Goal: Task Accomplishment & Management: Manage account settings

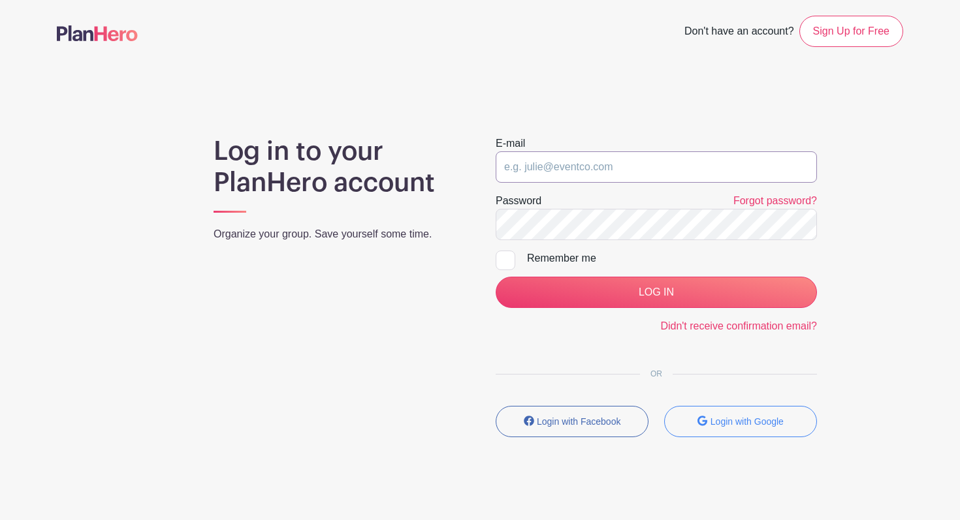
click at [555, 167] on input "email" at bounding box center [655, 166] width 321 height 31
click at [563, 162] on input "email" at bounding box center [655, 166] width 321 height 31
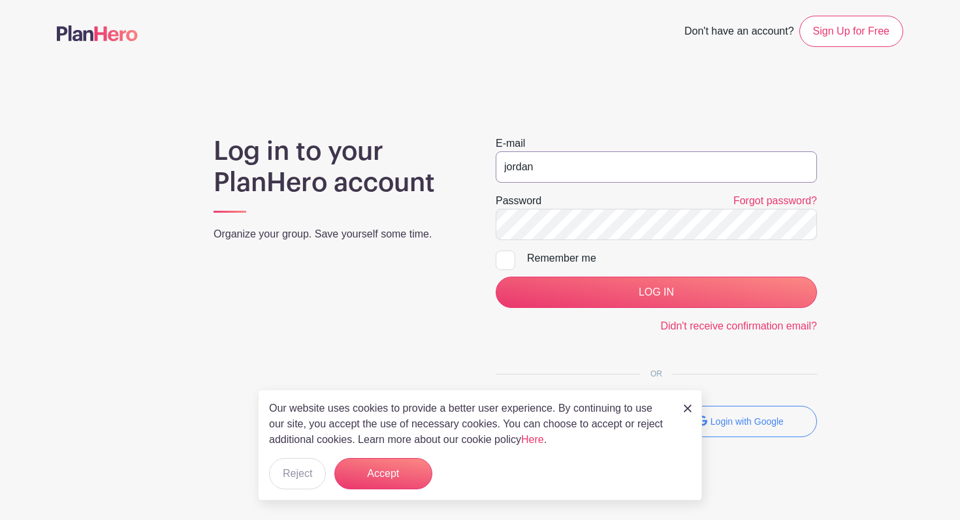
type input "jordan@renovationcommunity.church"
click at [495, 277] on input "LOG IN" at bounding box center [655, 292] width 321 height 31
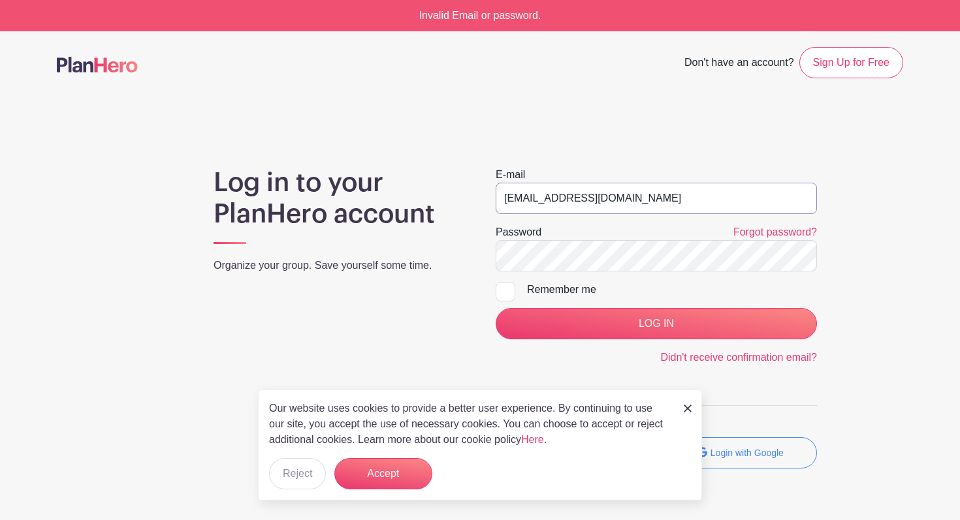
drag, startPoint x: 533, startPoint y: 204, endPoint x: 499, endPoint y: 201, distance: 34.1
click at [499, 201] on input "[EMAIL_ADDRESS][DOMAIN_NAME]" at bounding box center [655, 198] width 321 height 31
type input "ADMIN@renovationcommunity.church"
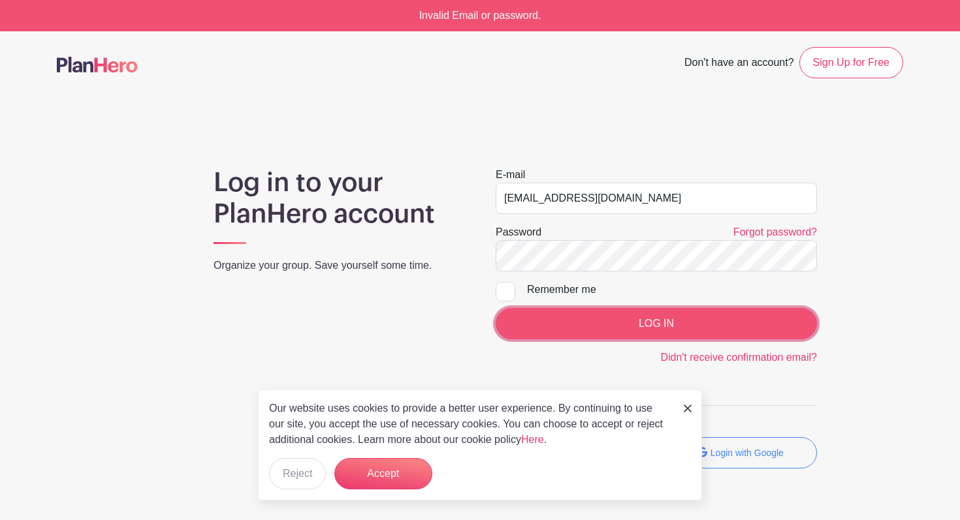
click at [571, 310] on input "LOG IN" at bounding box center [655, 323] width 321 height 31
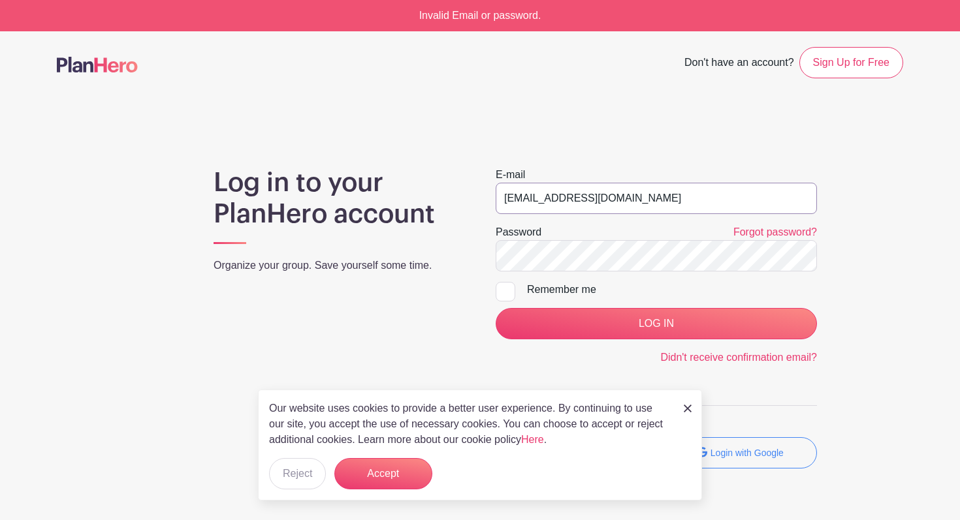
drag, startPoint x: 537, startPoint y: 200, endPoint x: 443, endPoint y: 195, distance: 94.1
click at [443, 195] on div "Log in to your PlanHero account Organize your group. Save yourself some time. E…" at bounding box center [480, 323] width 846 height 312
type input "[EMAIL_ADDRESS][DOMAIN_NAME]"
click at [495, 308] on input "LOG IN" at bounding box center [655, 323] width 321 height 31
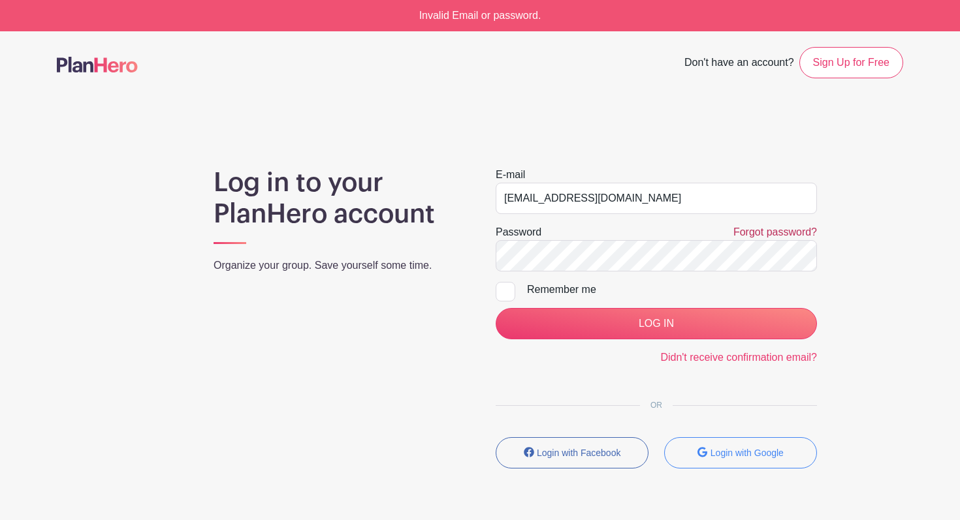
click at [787, 232] on link "Forgot password?" at bounding box center [775, 232] width 84 height 11
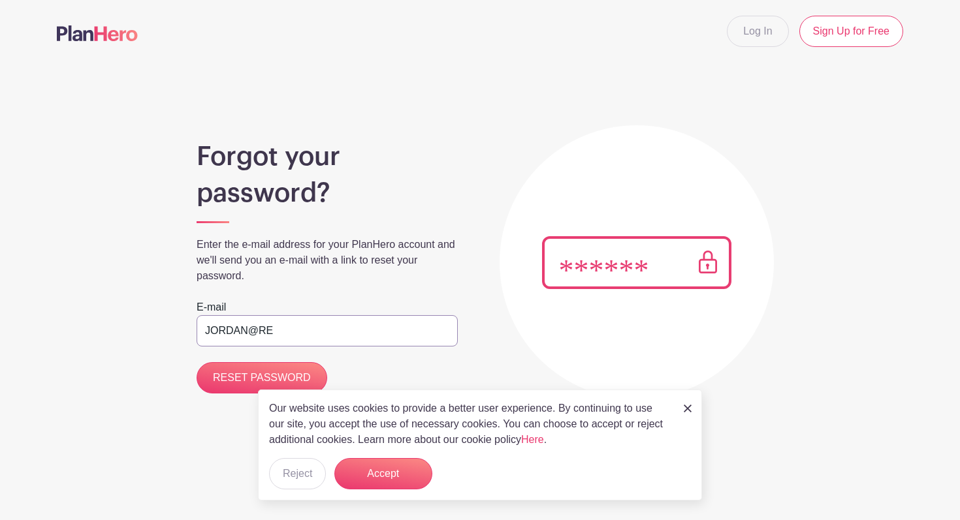
type input "jordan@renovationcommunity.church"
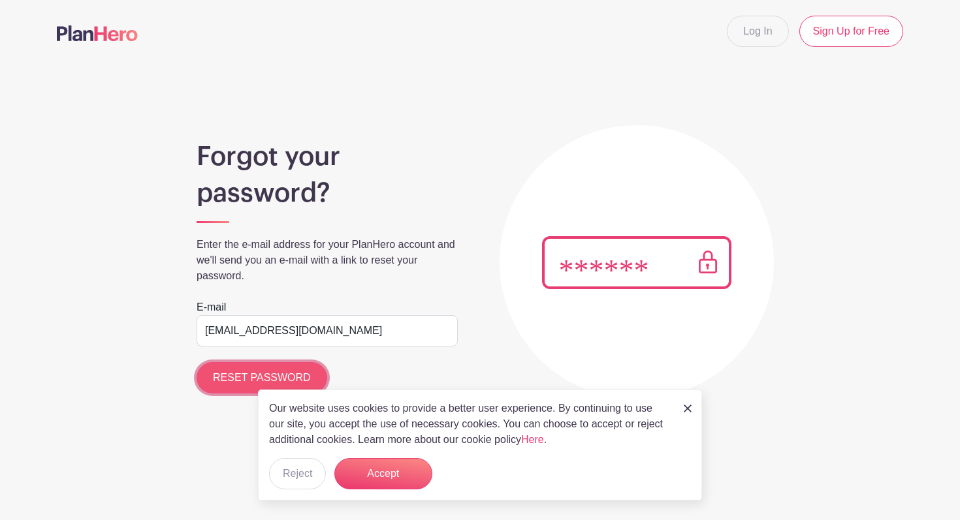
click at [252, 377] on input "RESET PASSWORD" at bounding box center [261, 377] width 131 height 31
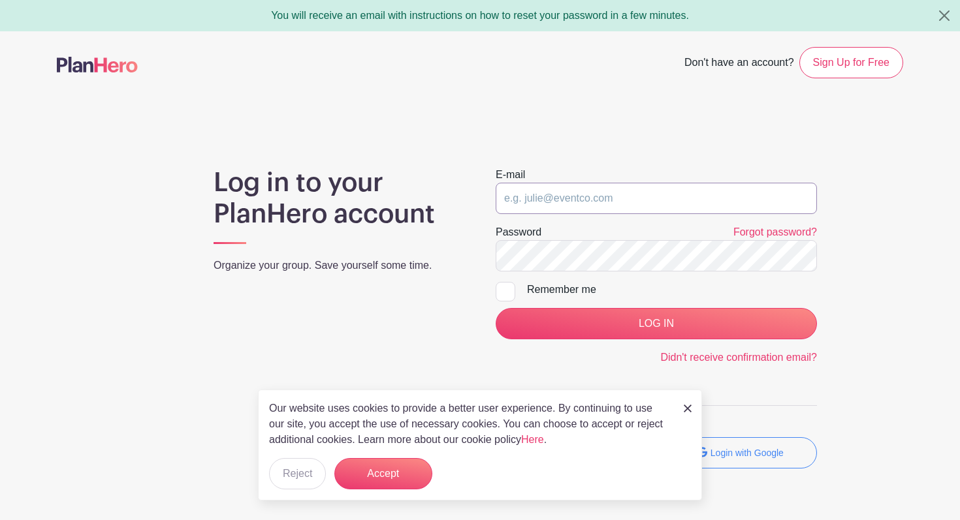
click at [581, 195] on input "email" at bounding box center [655, 198] width 321 height 31
type input "jordan@renovationcommunity.church"
click at [495, 308] on input "LOG IN" at bounding box center [655, 323] width 321 height 31
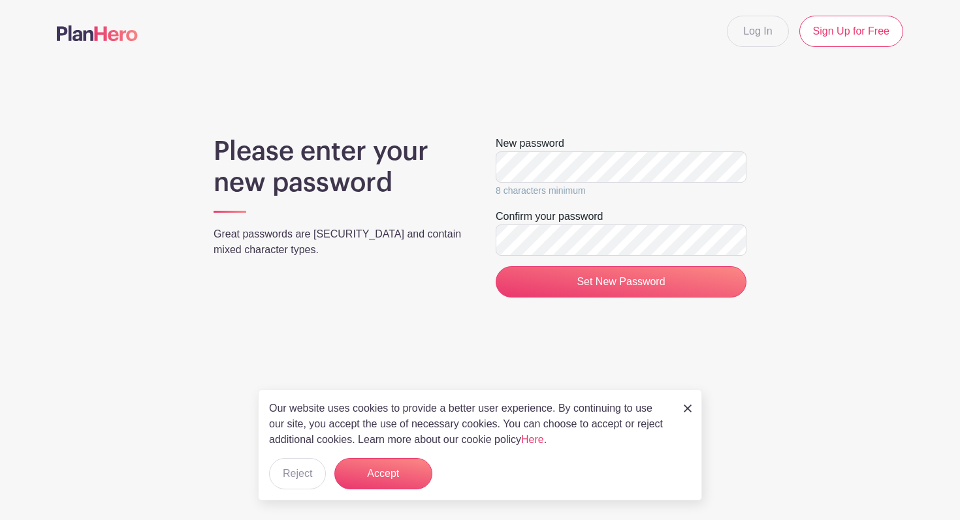
click at [474, 167] on div "Please enter your new password Great passwords are long and contain mixed chara…" at bounding box center [480, 222] width 846 height 172
click at [495, 266] on input "Set New Password" at bounding box center [620, 281] width 251 height 31
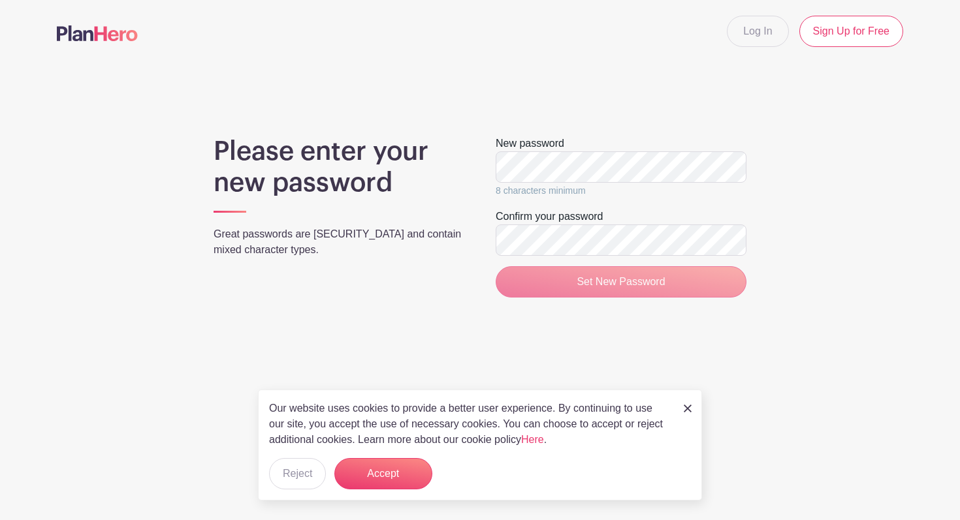
click at [862, 217] on div "Please enter your new password Great passwords are long and contain mixed chara…" at bounding box center [480, 222] width 846 height 172
click at [757, 21] on link "Log In" at bounding box center [757, 31] width 61 height 31
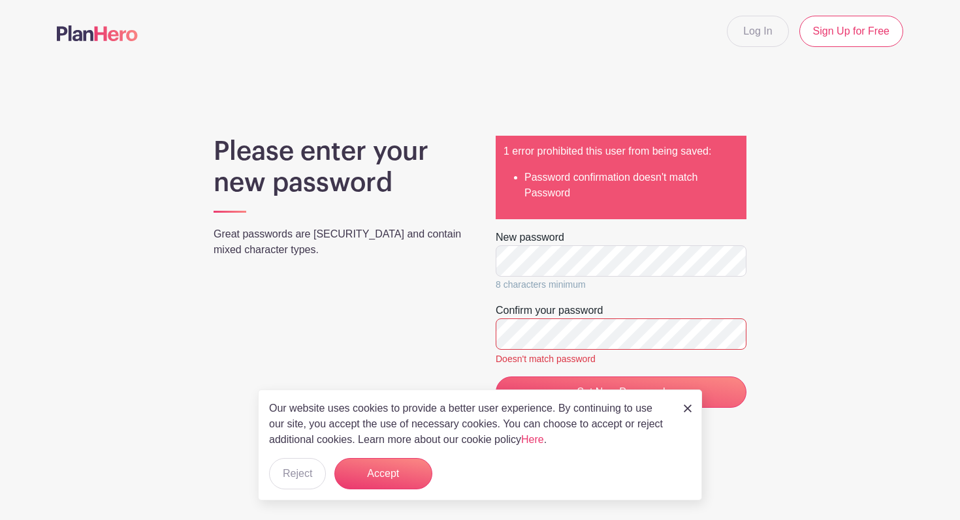
click at [682, 406] on div "Our website uses cookies to provide a better user experience. By continuing to …" at bounding box center [480, 445] width 444 height 111
click at [495, 377] on input "Set New Password" at bounding box center [620, 392] width 251 height 31
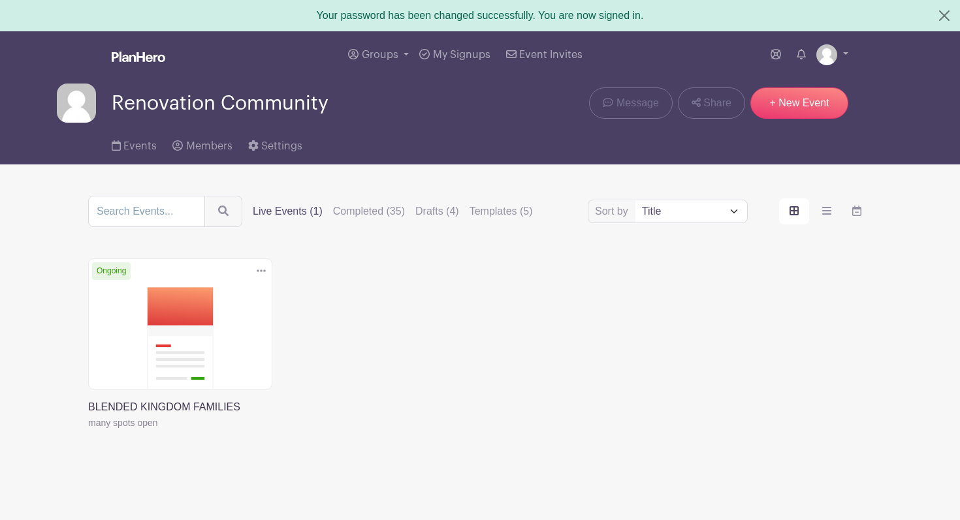
click at [355, 308] on div "Delete Event Are you sure? This event has signups associated with it. All signu…" at bounding box center [479, 362] width 799 height 209
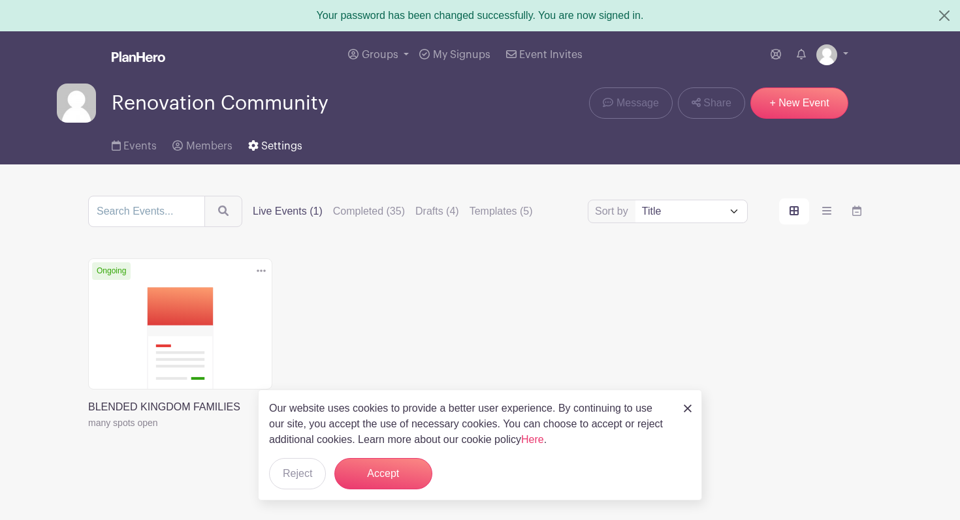
click at [281, 149] on span "Settings" at bounding box center [281, 146] width 41 height 10
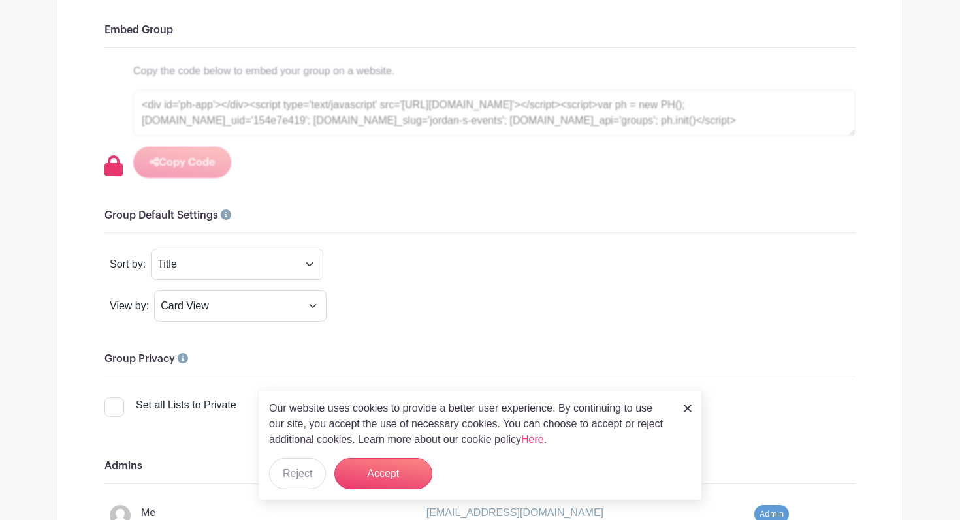
scroll to position [715, 0]
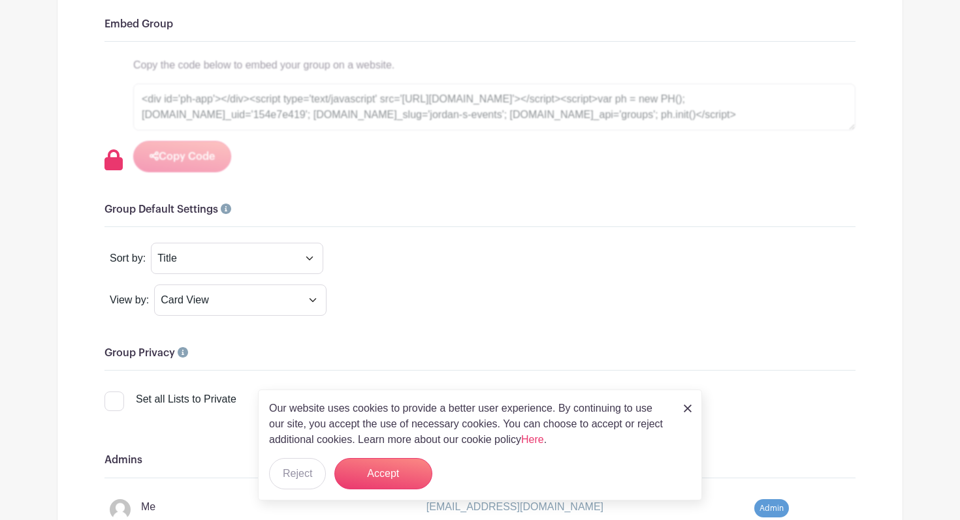
click at [688, 413] on img at bounding box center [687, 409] width 8 height 8
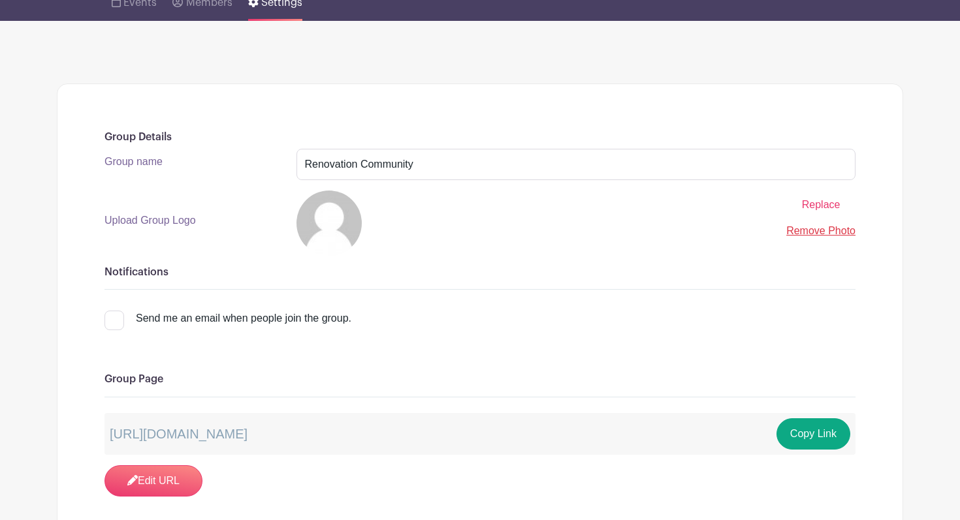
scroll to position [0, 0]
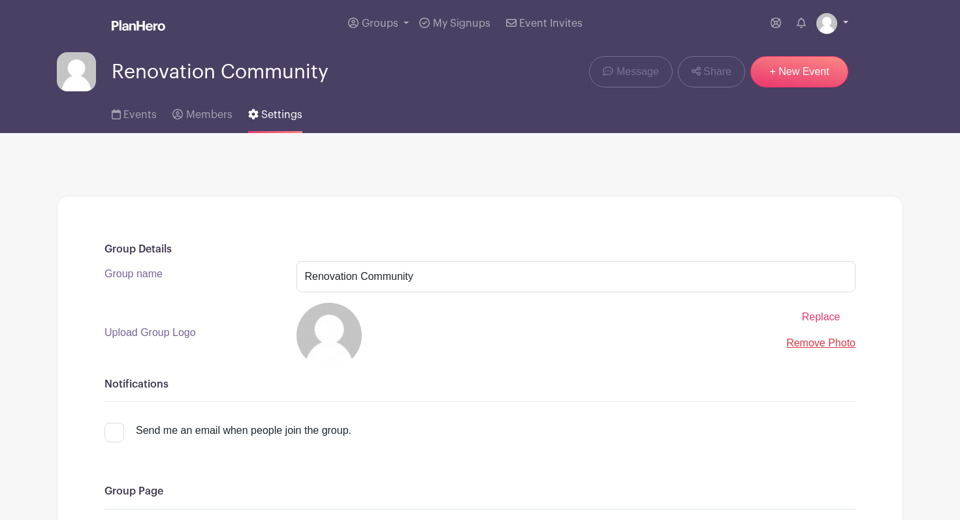
click at [841, 24] on link at bounding box center [832, 23] width 32 height 21
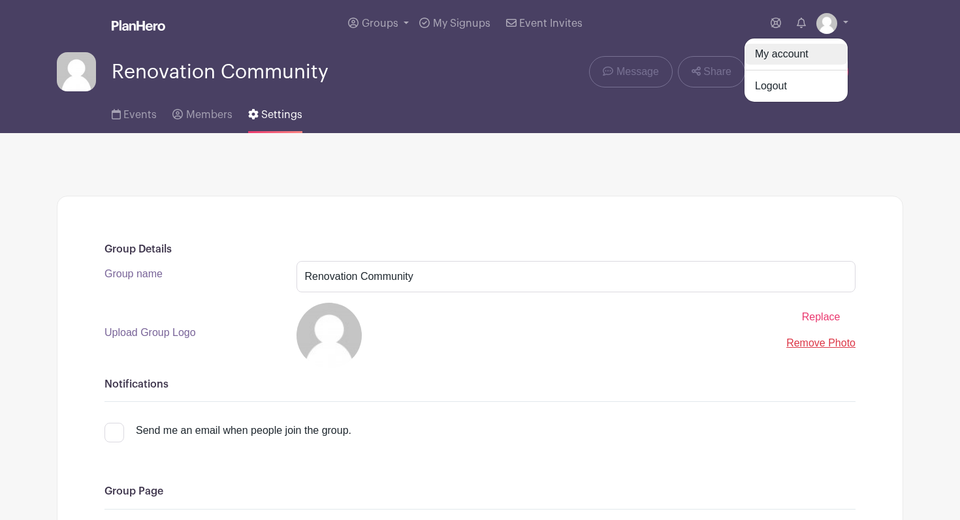
click at [767, 59] on link "My account" at bounding box center [795, 54] width 103 height 21
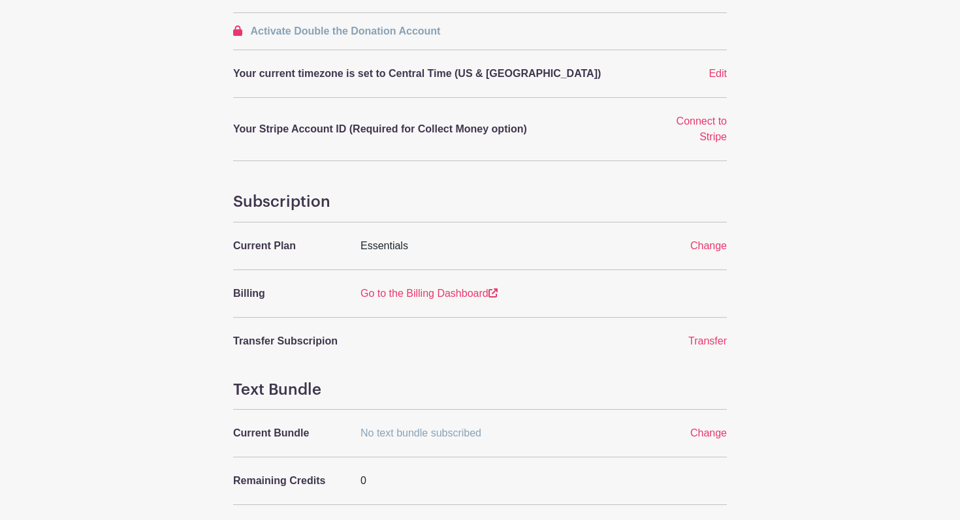
scroll to position [361, 0]
click at [466, 291] on link "Go to the Billing Dashboard" at bounding box center [428, 292] width 137 height 11
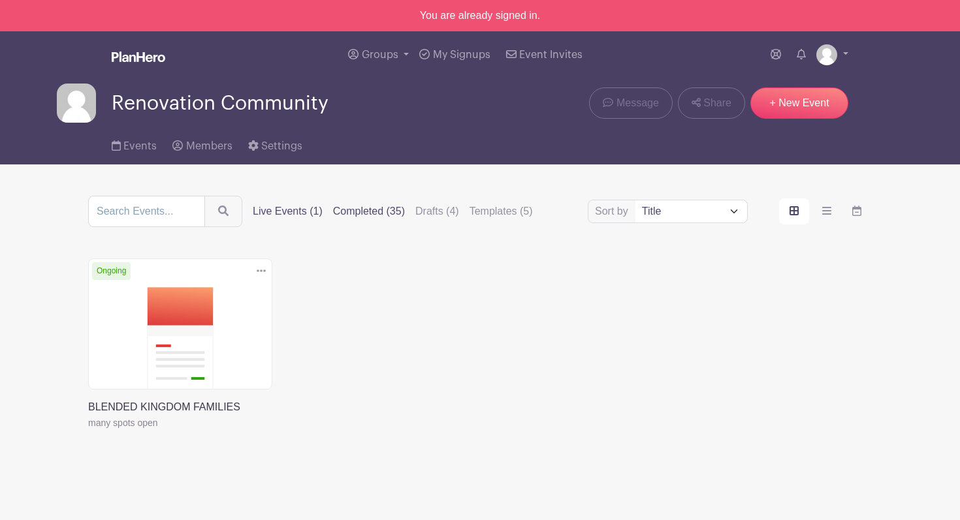
click at [377, 211] on label "Completed (35)" at bounding box center [369, 212] width 72 height 16
click at [0, 0] on input "Completed (35)" at bounding box center [0, 0] width 0 height 0
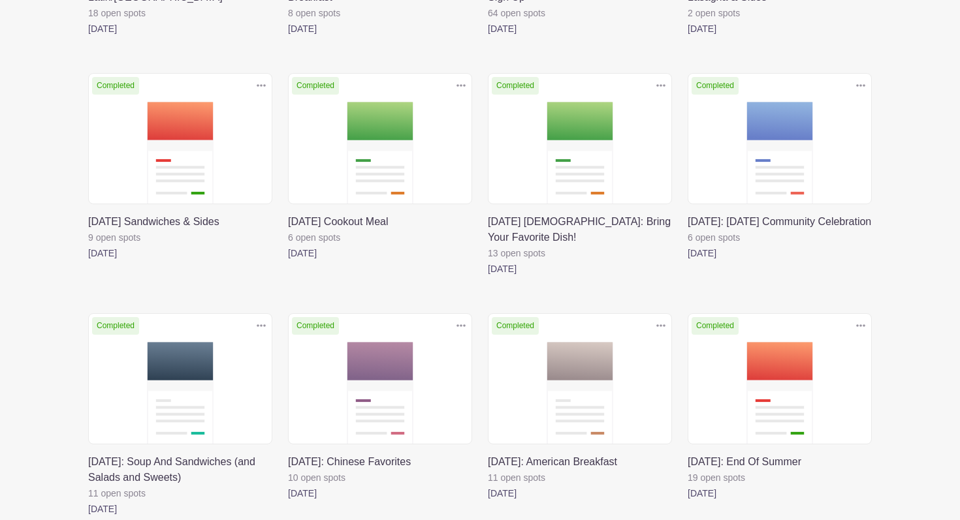
scroll to position [1603, 0]
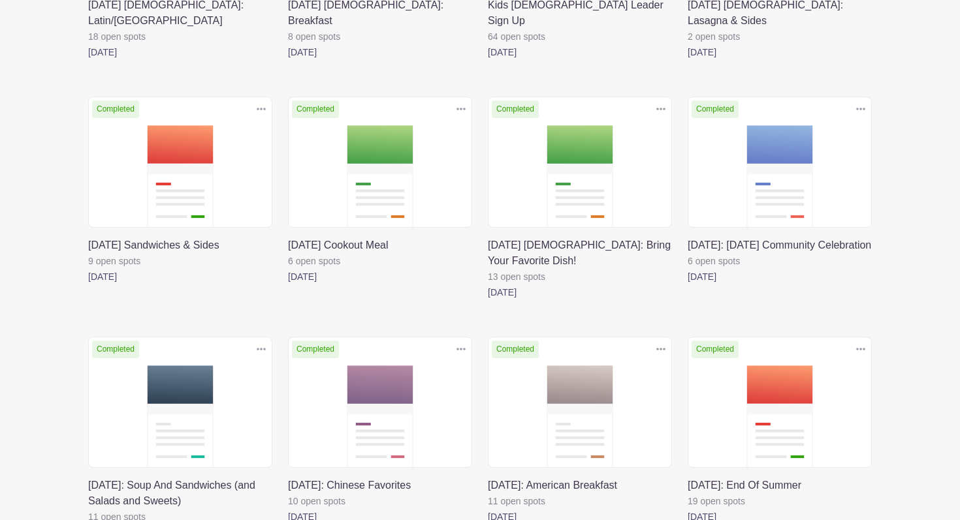
click at [687, 285] on link at bounding box center [687, 285] width 0 height 0
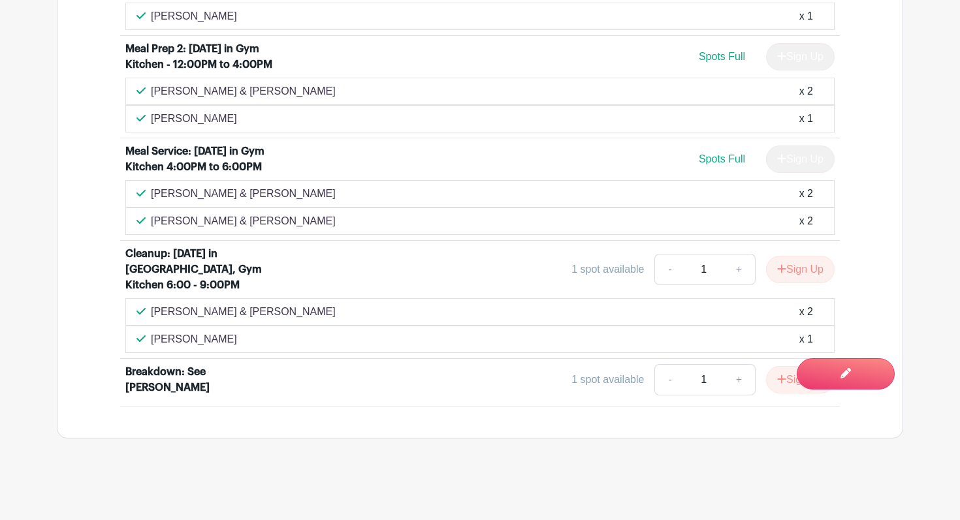
scroll to position [1126, 0]
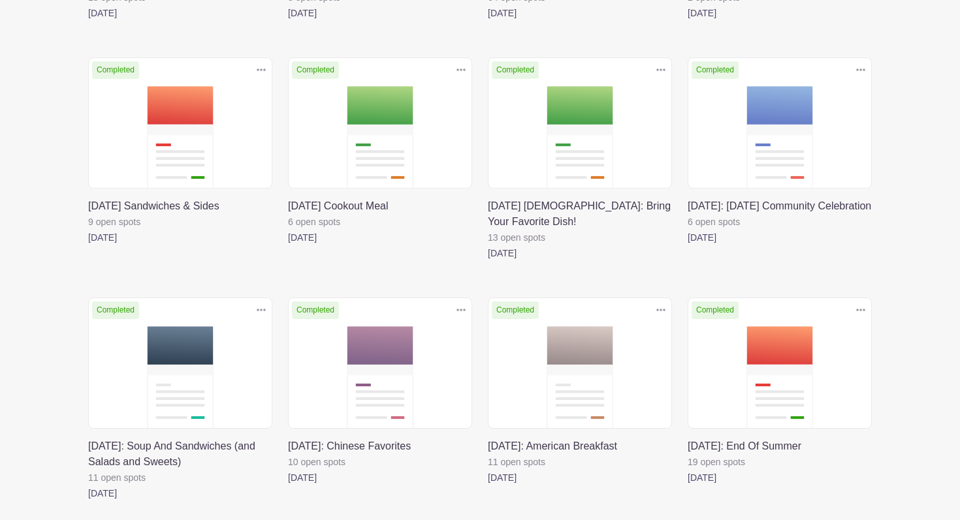
scroll to position [1951, 0]
